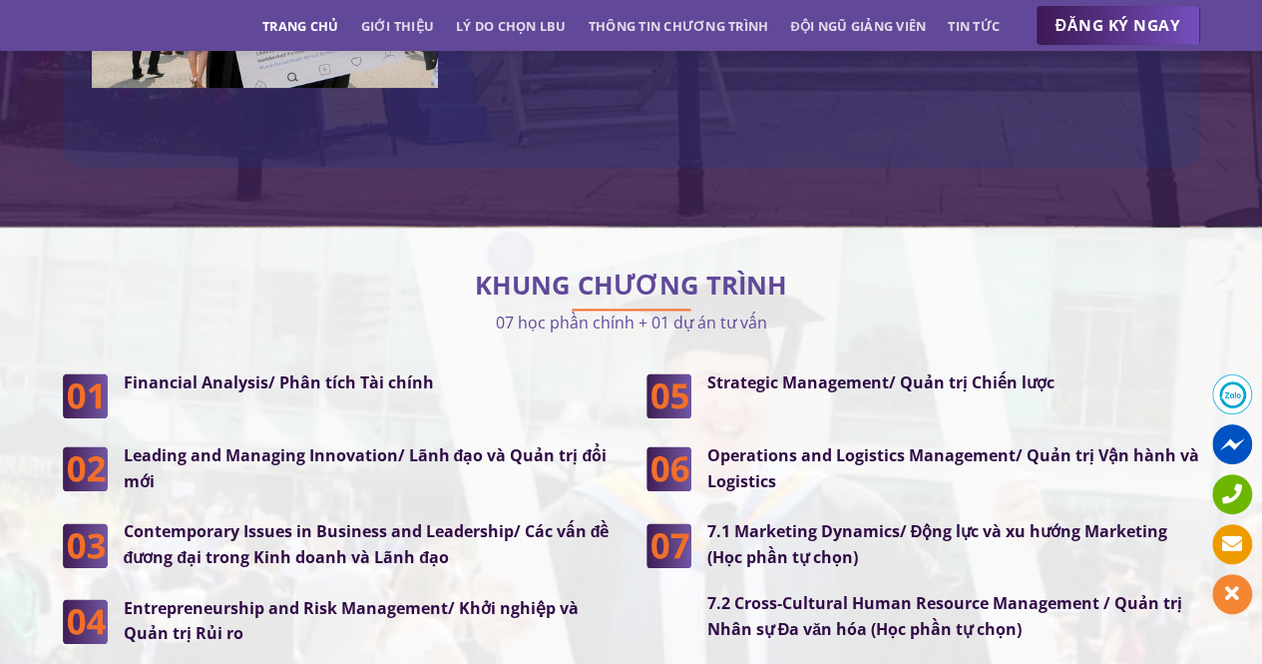
scroll to position [5089, 0]
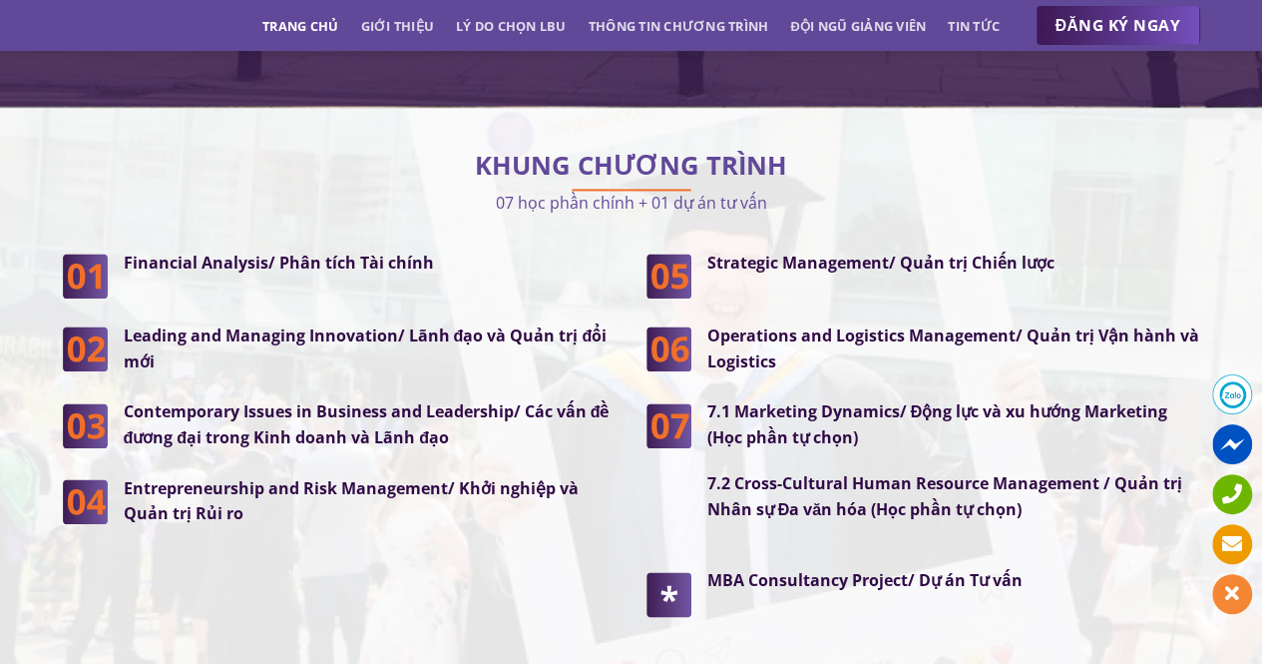
click at [188, 251] on strong "Financial Analysis/ Phân tích Tài chính" at bounding box center [279, 262] width 310 height 22
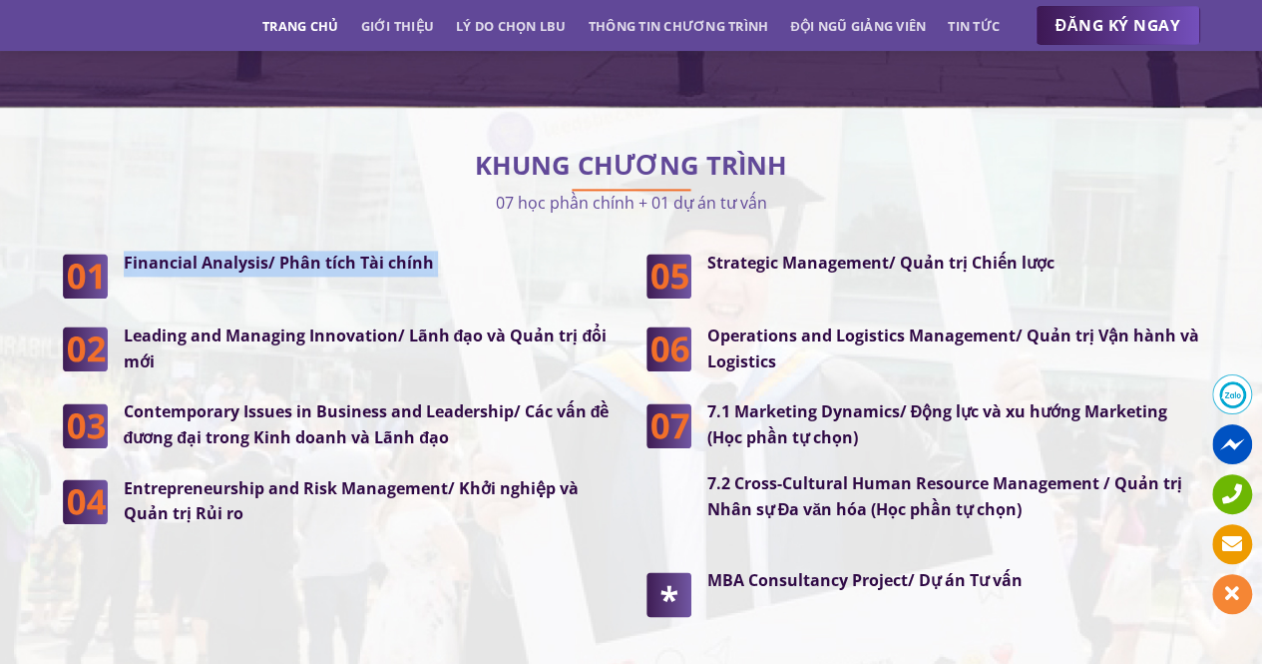
click at [188, 251] on strong "Financial Analysis/ Phân tích Tài chính" at bounding box center [279, 262] width 310 height 22
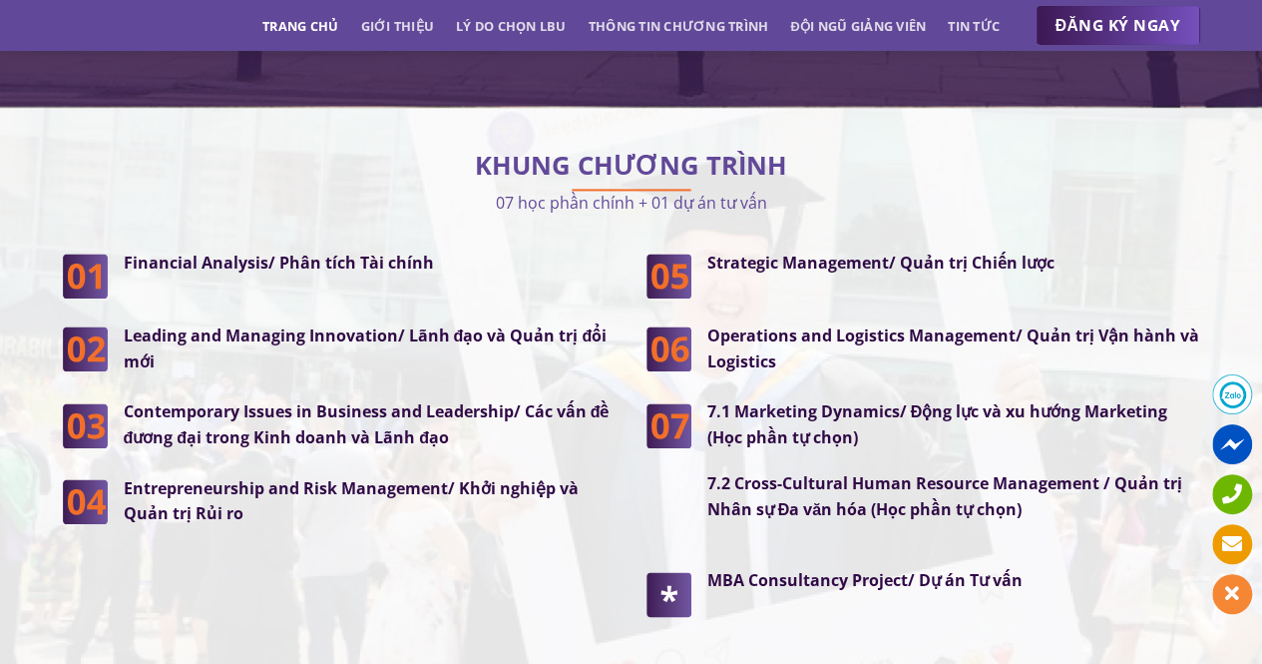
click at [194, 324] on strong "Leading and Managing Innovation/ Lãnh đạo và Quản trị đổi mới" at bounding box center [366, 348] width 484 height 48
click at [882, 482] on div "7.1 Marketing Dynamics/ Động lực và xu hướng Marketing (Học phần tự chọn) 7.2 C…" at bounding box center [945, 471] width 509 height 144
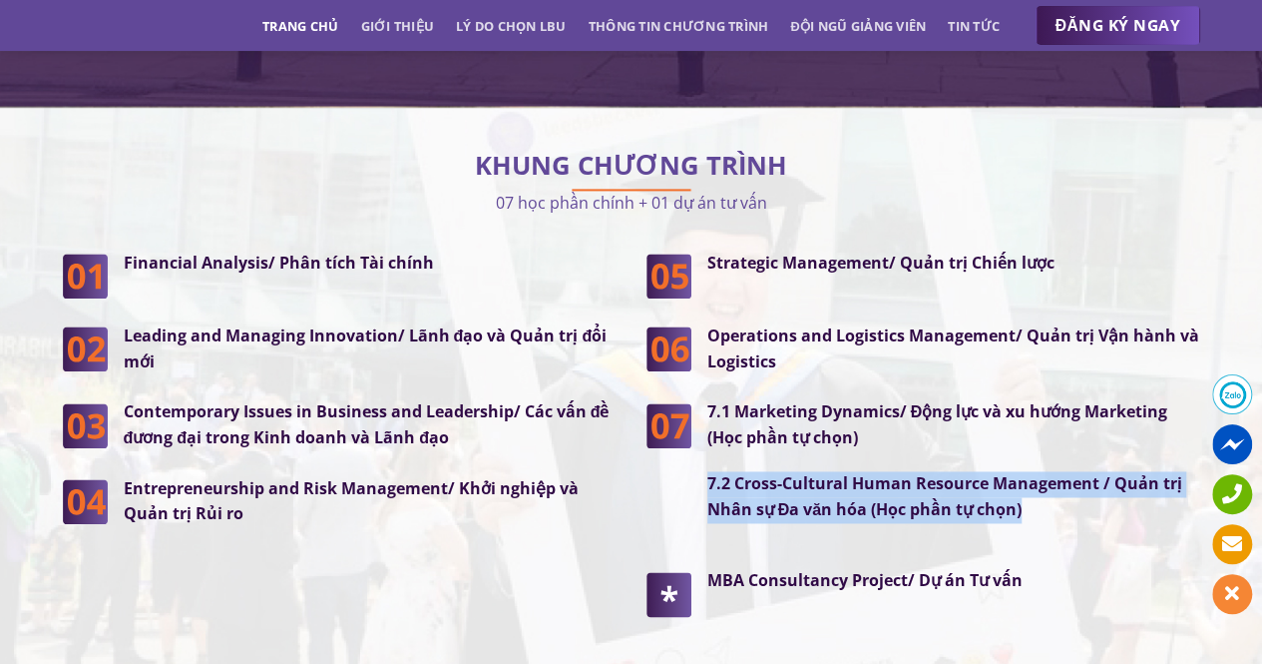
click at [882, 482] on div "7.1 Marketing Dynamics/ Động lực và xu hướng Marketing (Học phần tự chọn) 7.2 C…" at bounding box center [945, 471] width 509 height 144
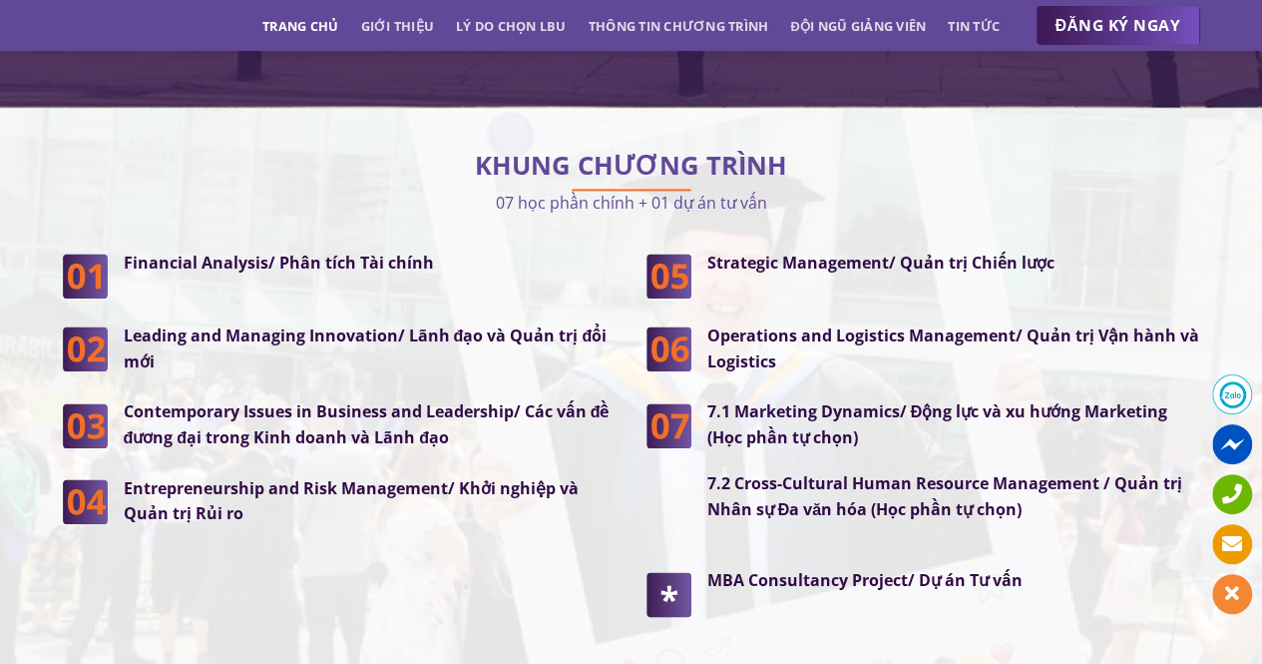
click at [884, 402] on p "7.1 Marketing Dynamics/ Động lực và xu hướng Marketing (Học phần tự chọn)" at bounding box center [953, 424] width 493 height 51
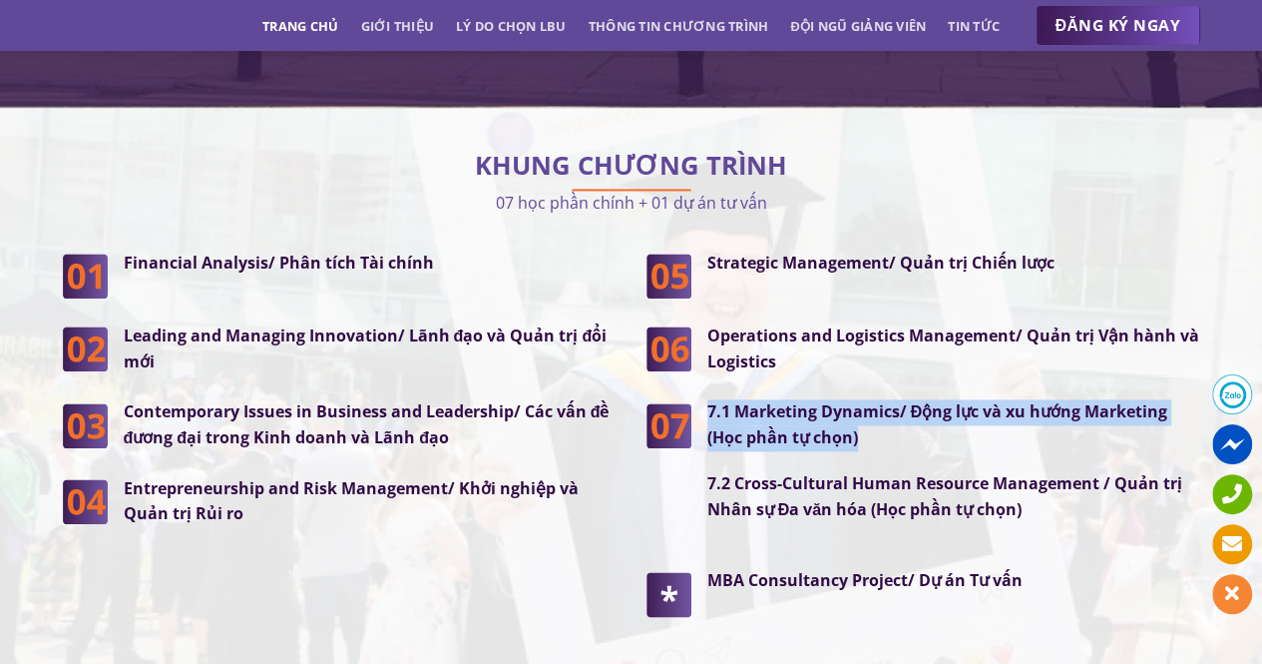
click at [884, 402] on p "7.1 Marketing Dynamics/ Động lực và xu hướng Marketing (Học phần tự chọn)" at bounding box center [953, 424] width 493 height 51
